Goal: Transaction & Acquisition: Purchase product/service

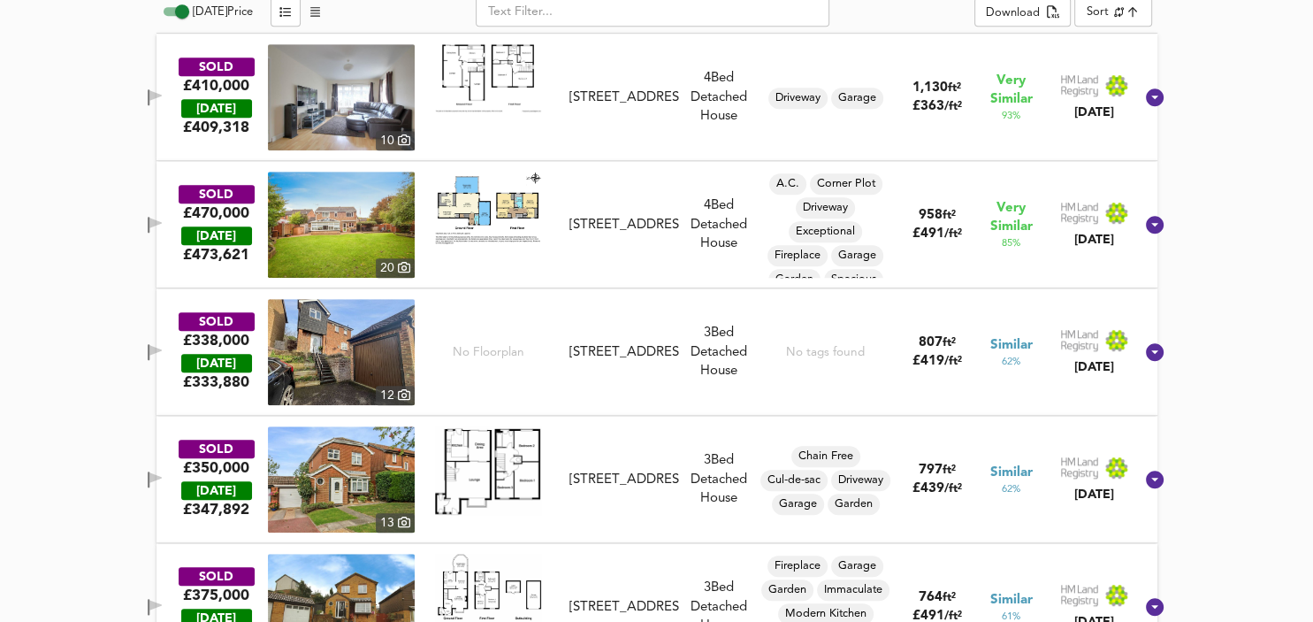
scroll to position [1034, 0]
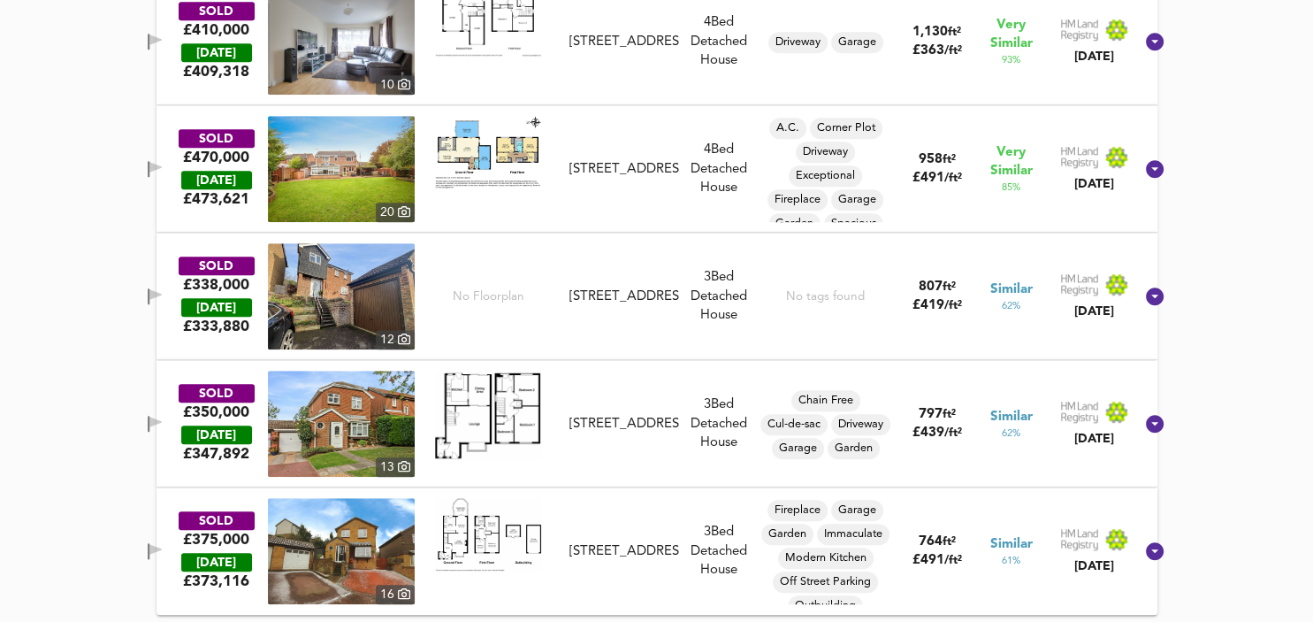
click at [556, 447] on div at bounding box center [488, 424] width 147 height 106
click at [556, 448] on div at bounding box center [488, 424] width 147 height 106
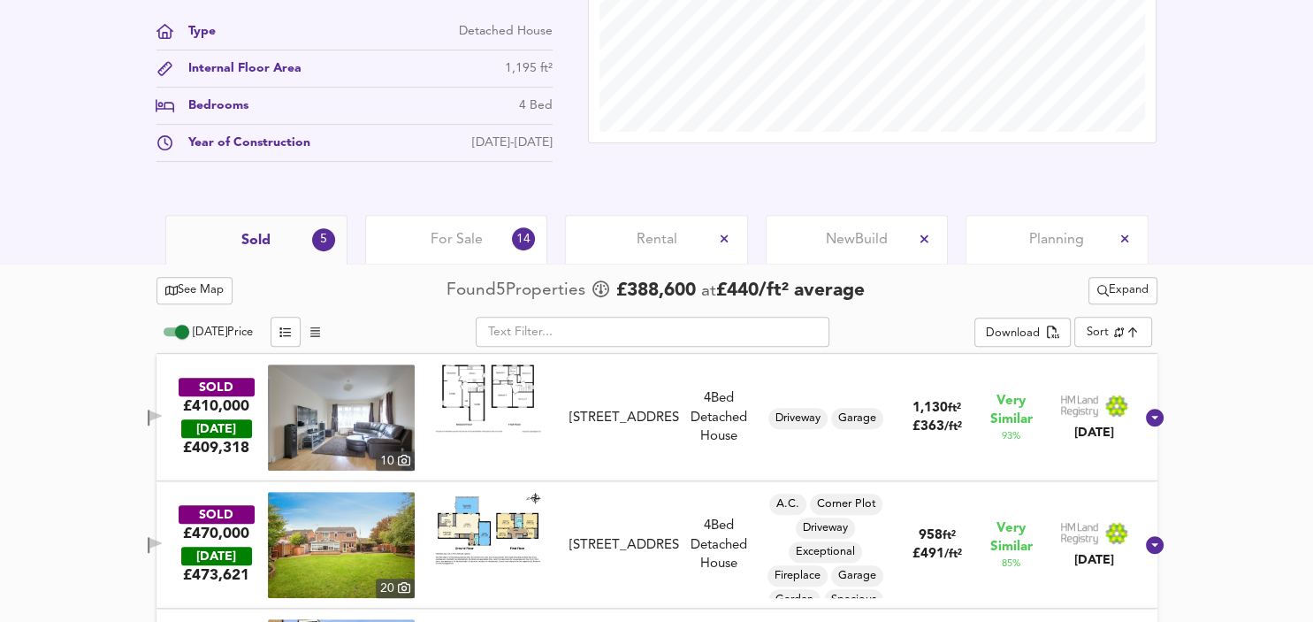
scroll to position [658, 0]
click at [494, 368] on img at bounding box center [488, 397] width 106 height 67
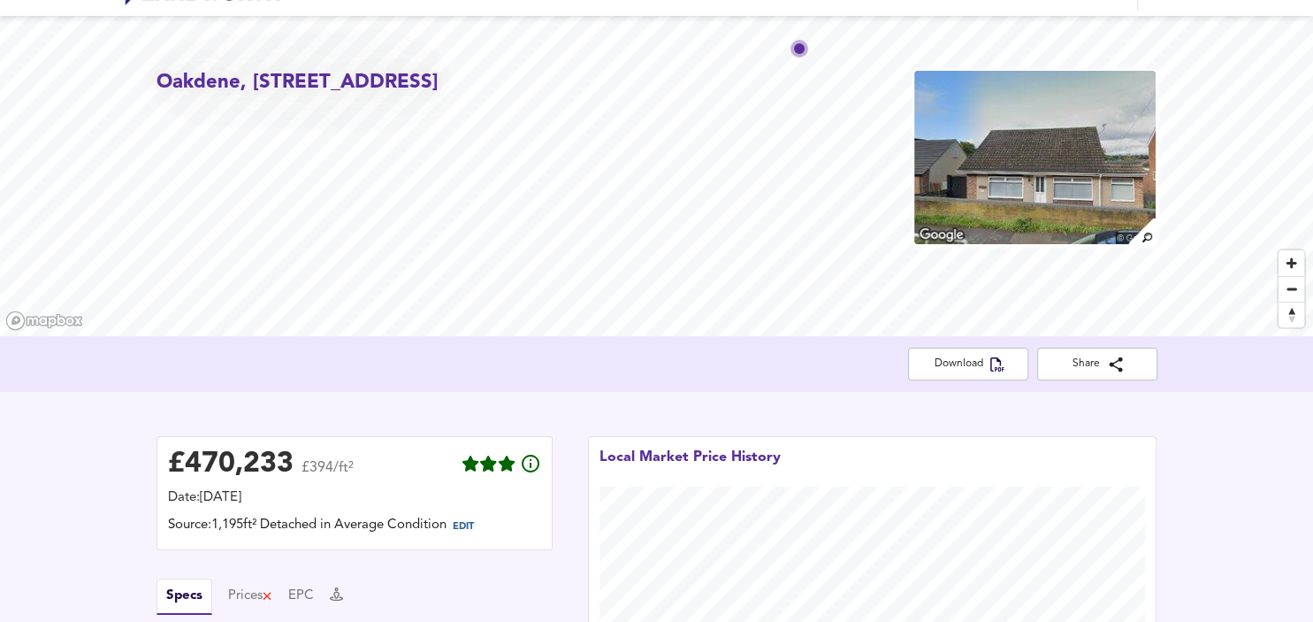
scroll to position [0, 0]
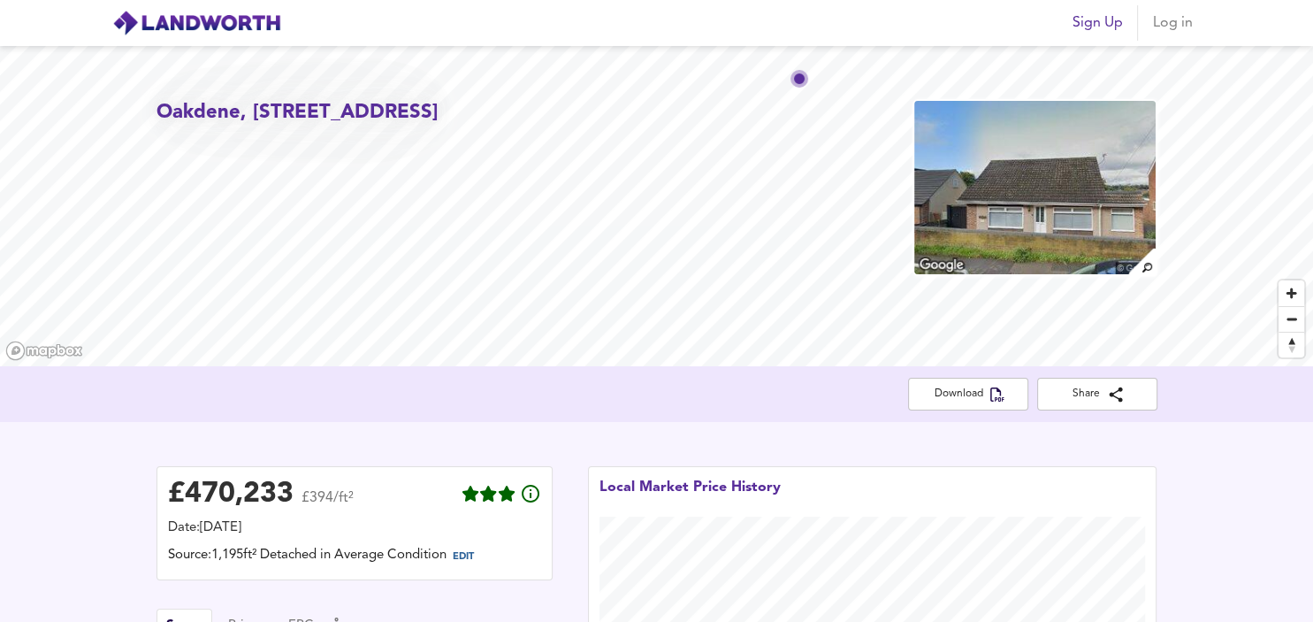
click at [246, 19] on img at bounding box center [196, 23] width 169 height 27
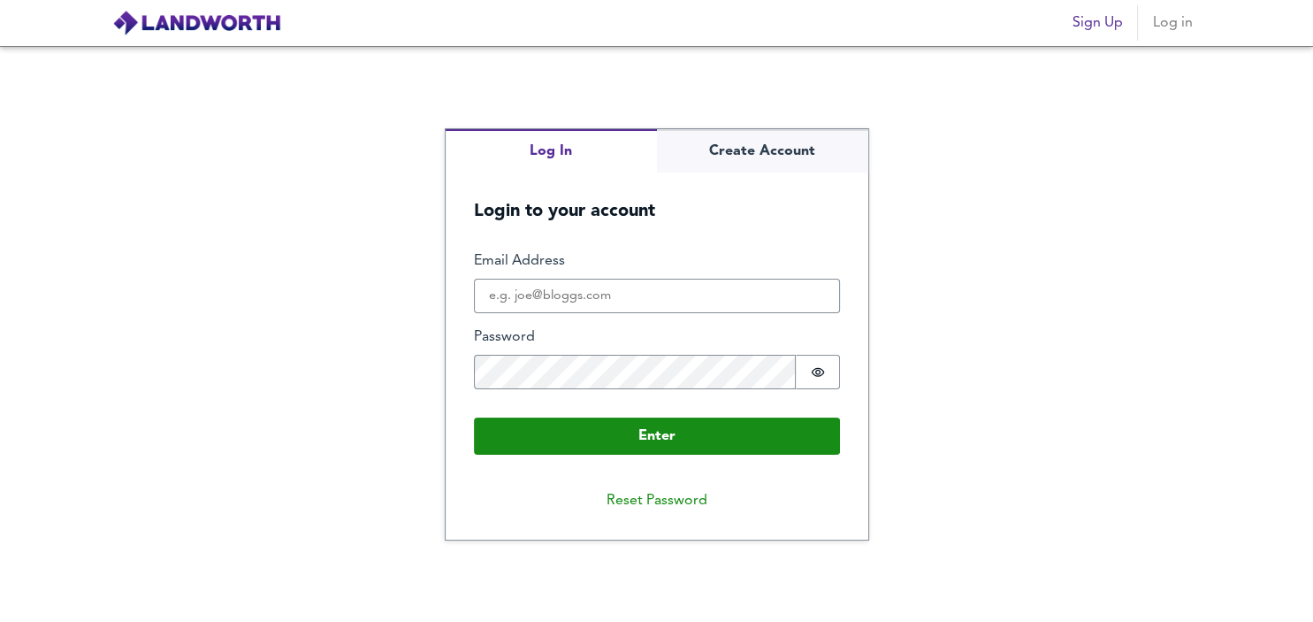
type input "[EMAIL_ADDRESS][DOMAIN_NAME]"
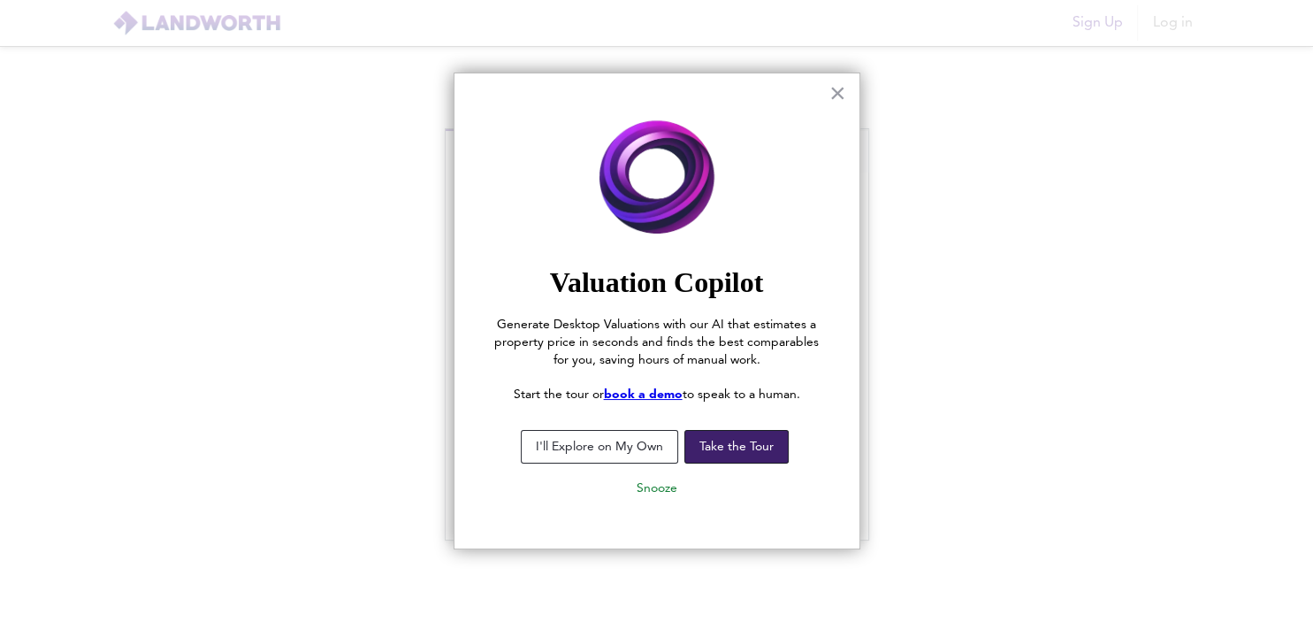
click at [737, 456] on button "Take the Tour" at bounding box center [736, 447] width 104 height 34
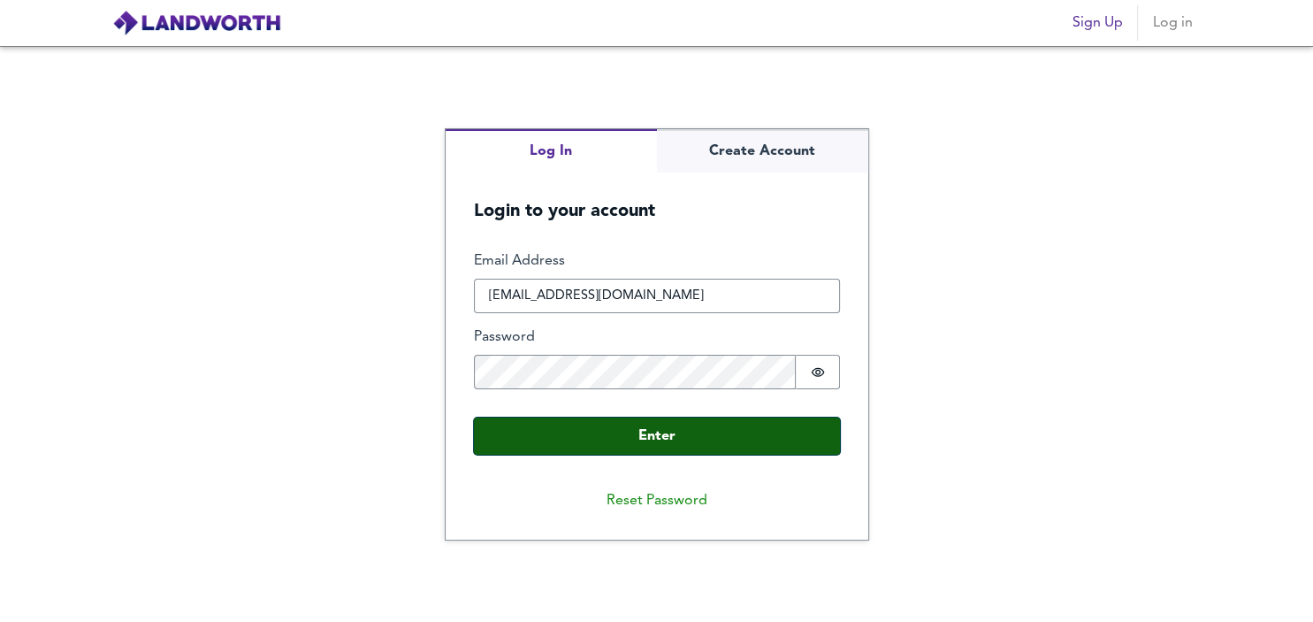
click at [730, 431] on button "Enter" at bounding box center [657, 435] width 366 height 37
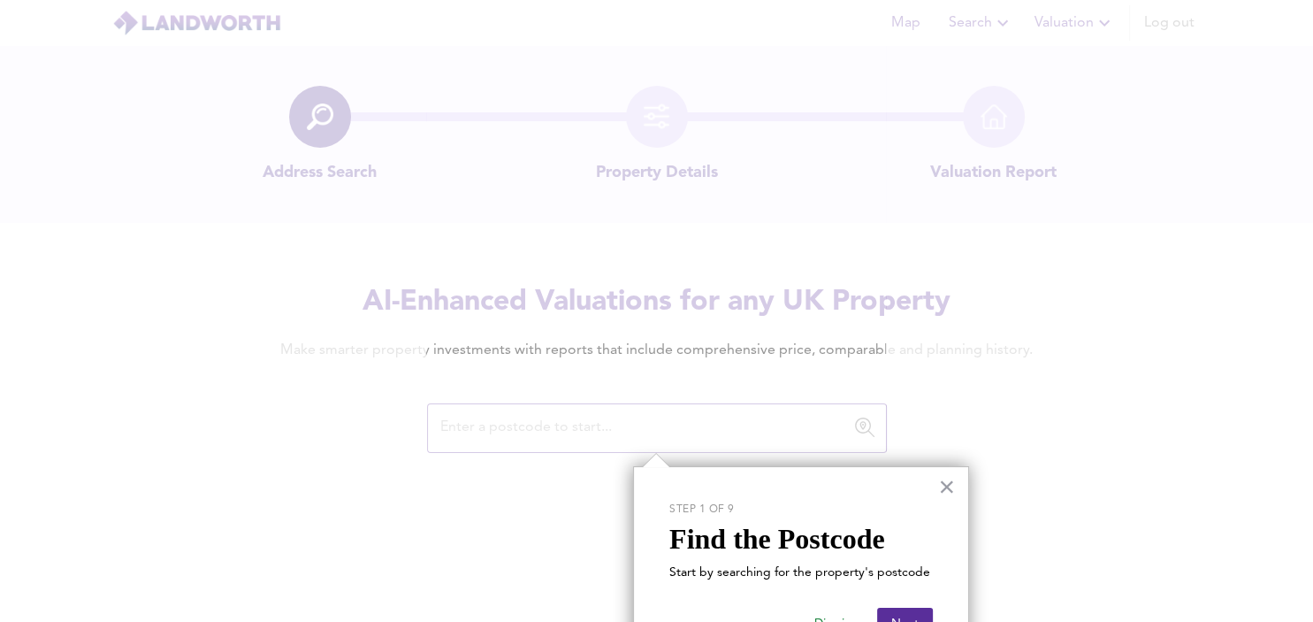
scroll to position [63, 0]
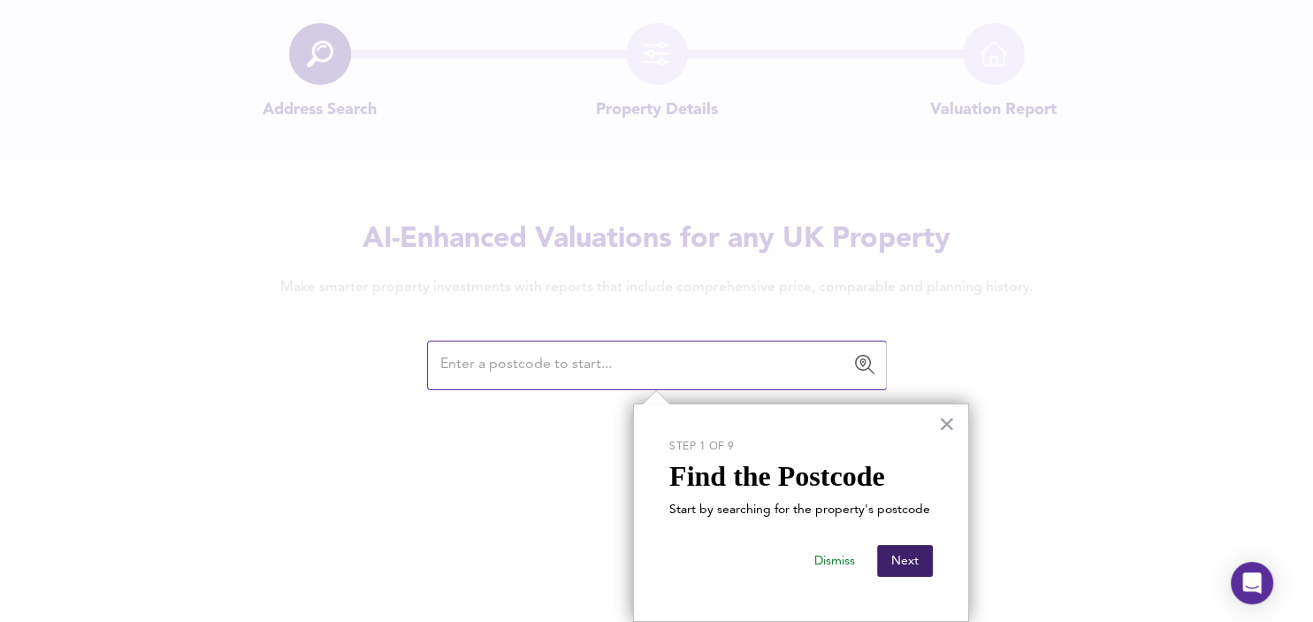
click at [909, 563] on button "Next" at bounding box center [905, 561] width 56 height 32
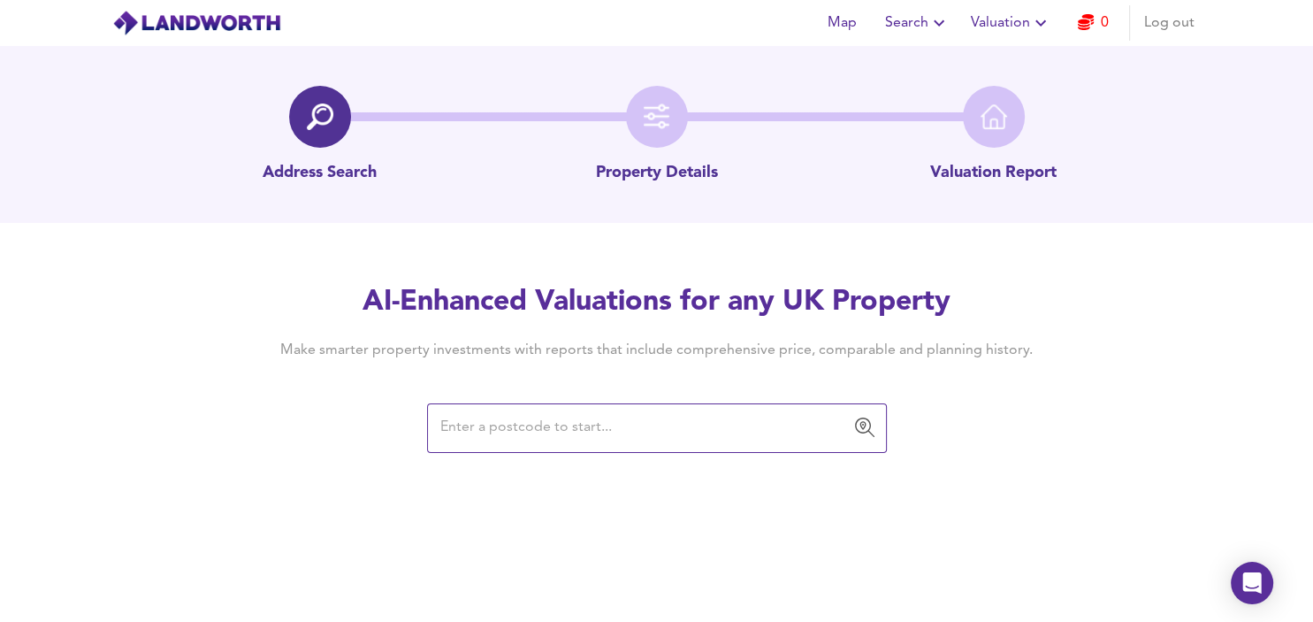
click at [699, 413] on input "text" at bounding box center [643, 428] width 417 height 34
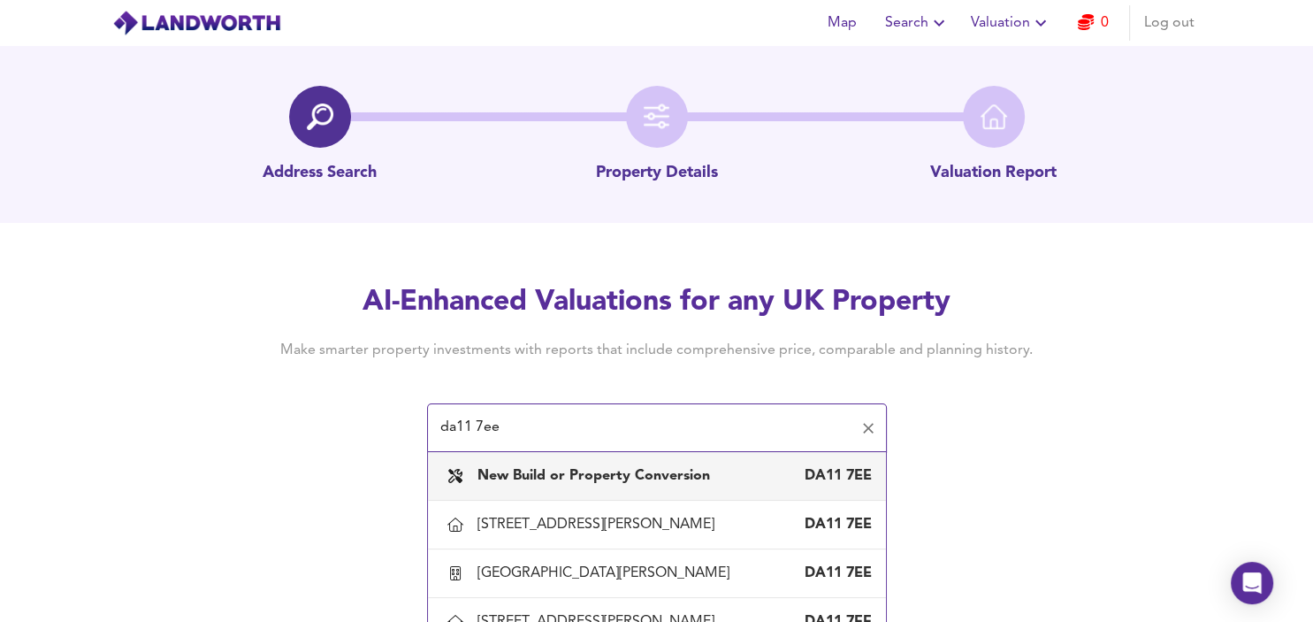
scroll to position [78, 0]
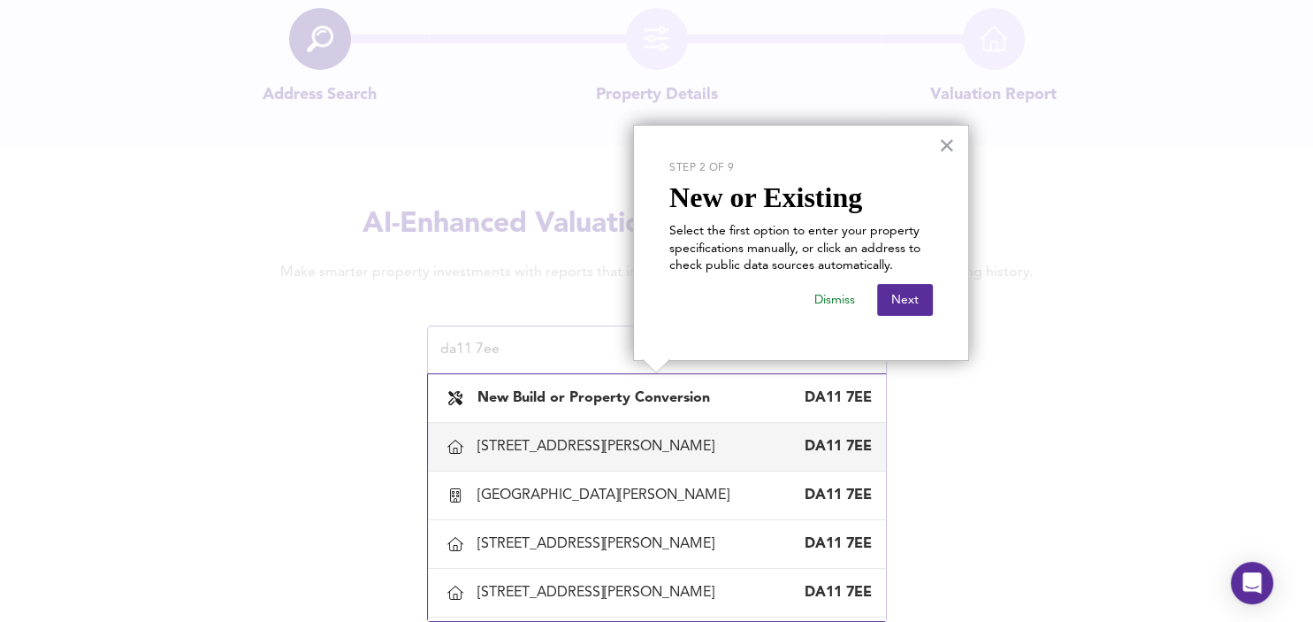
click at [571, 447] on div "[STREET_ADDRESS][PERSON_NAME]" at bounding box center [600, 446] width 244 height 19
type input "[STREET_ADDRESS][PERSON_NAME]"
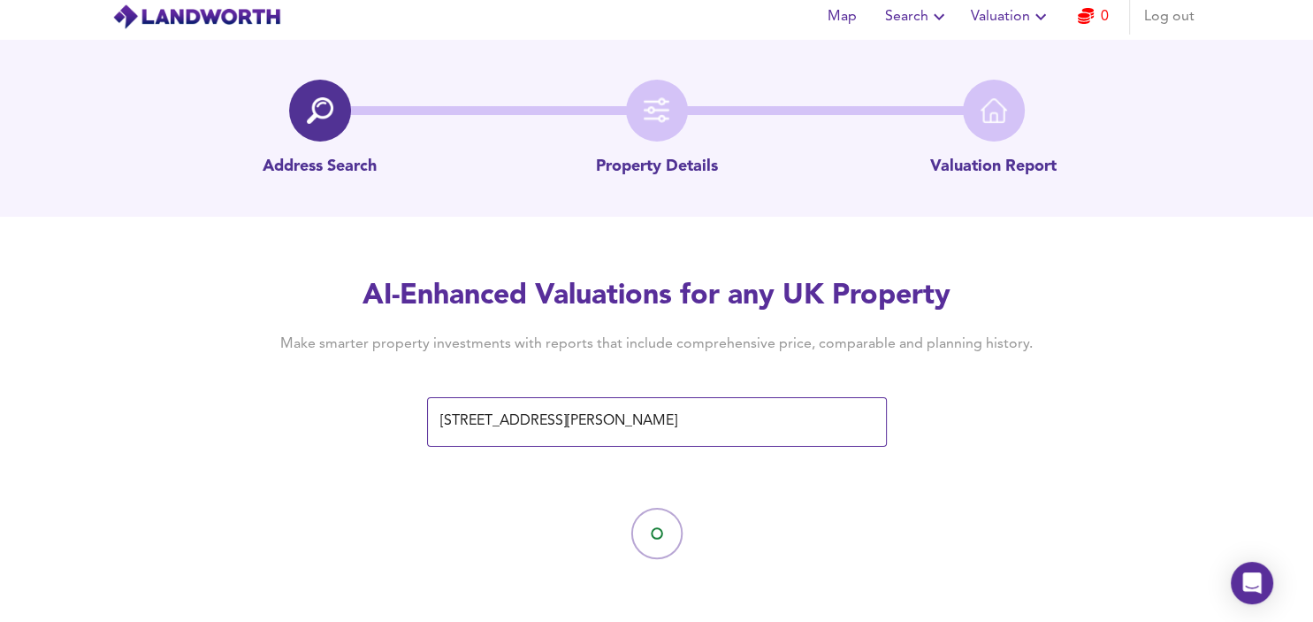
scroll to position [0, 0]
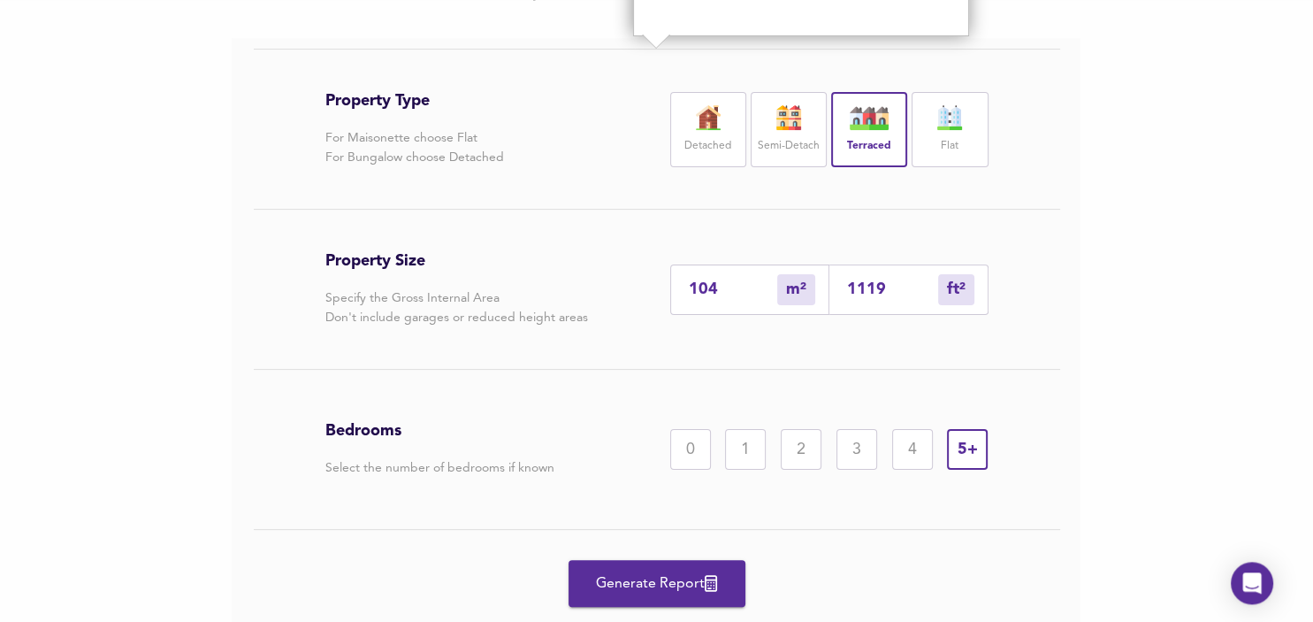
scroll to position [354, 0]
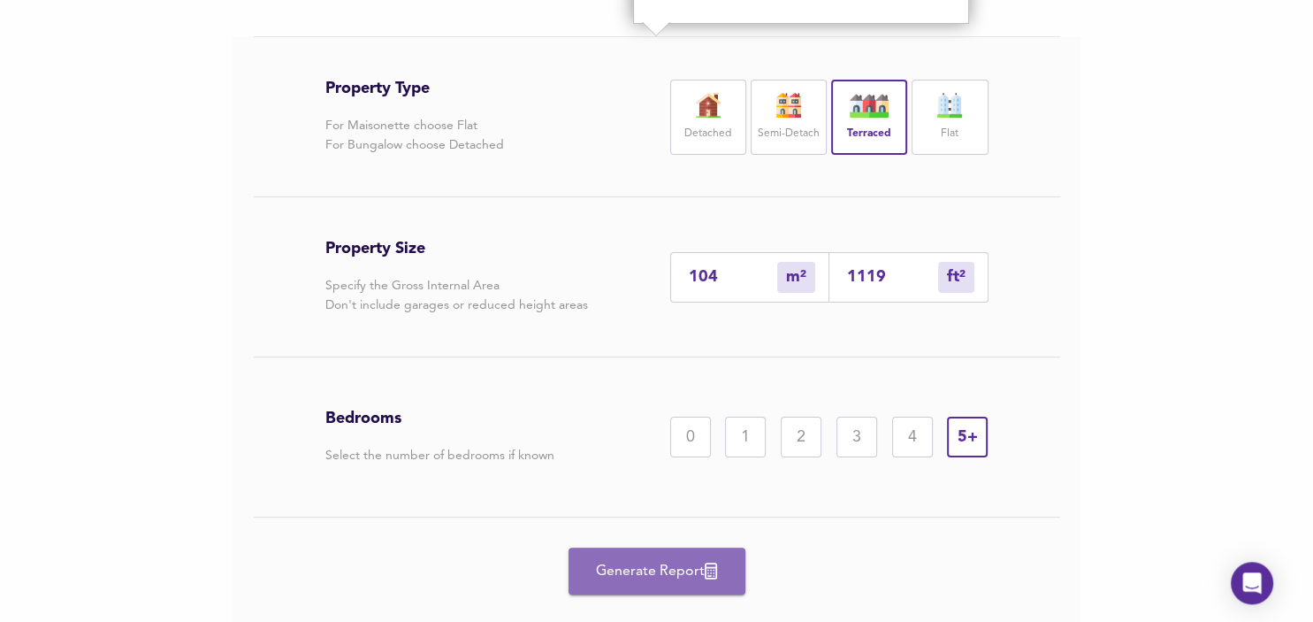
click at [699, 568] on span "Generate Report" at bounding box center [656, 571] width 141 height 25
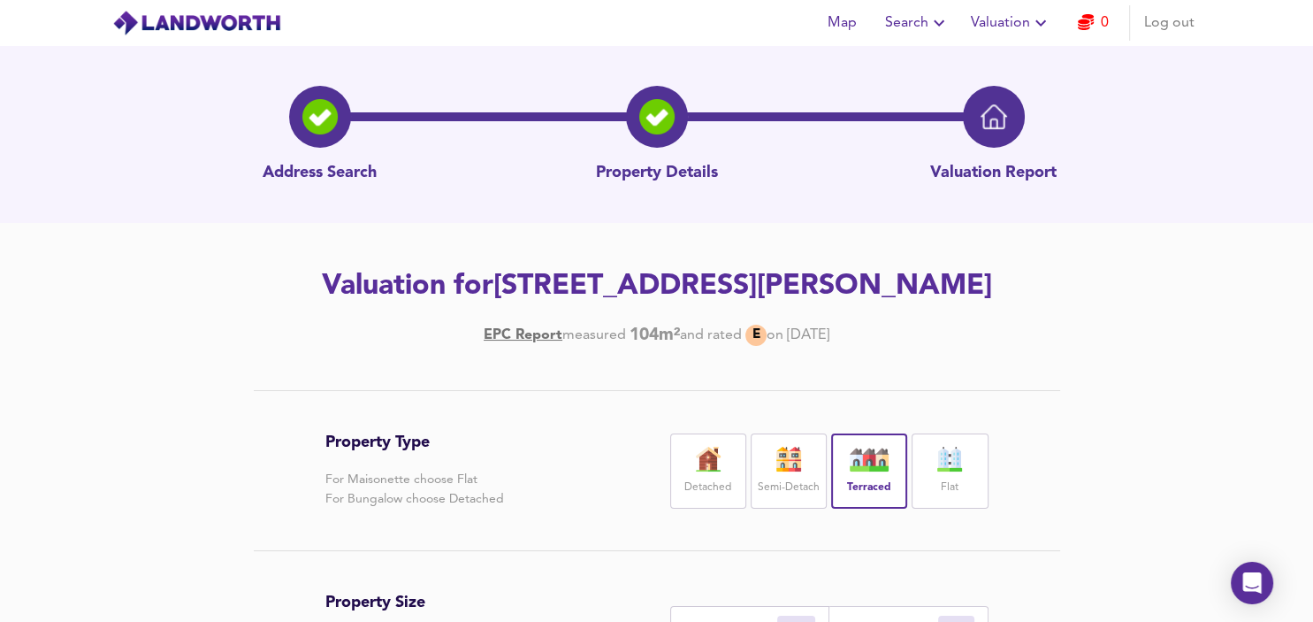
scroll to position [0, 0]
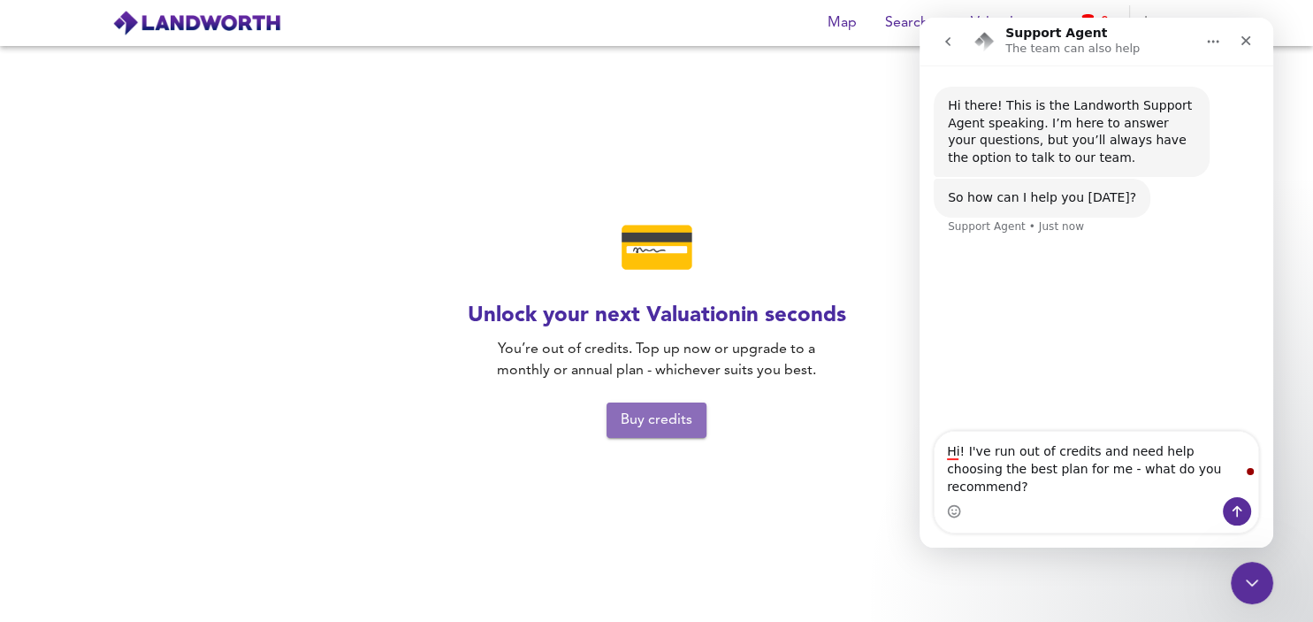
click at [653, 420] on span "Buy credits" at bounding box center [657, 420] width 72 height 25
